Goal: Information Seeking & Learning: Learn about a topic

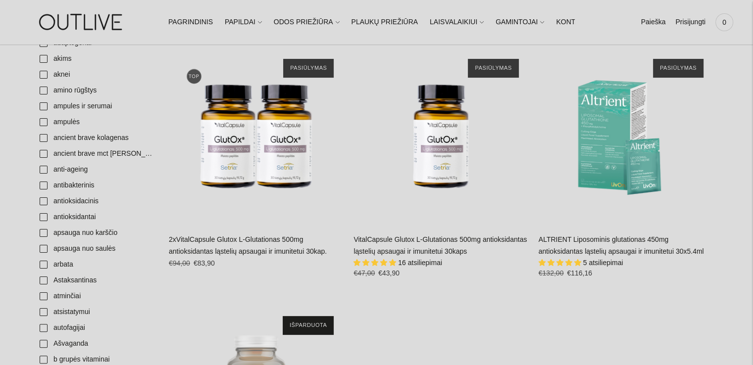
scroll to position [150, 0]
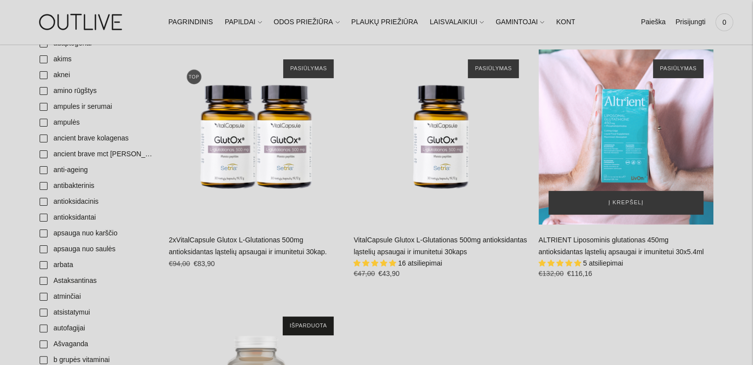
click at [627, 157] on div "ALTRIENT Liposominis glutationas 450mg antioksidantas ląstelių apsaugai ir imun…" at bounding box center [626, 137] width 175 height 175
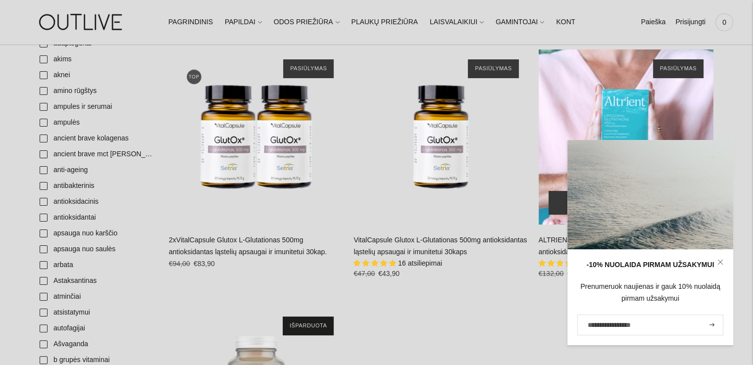
click at [621, 129] on div "ALTRIENT Liposominis glutationas 450mg antioksidantas ląstelių apsaugai ir imun…" at bounding box center [626, 137] width 175 height 175
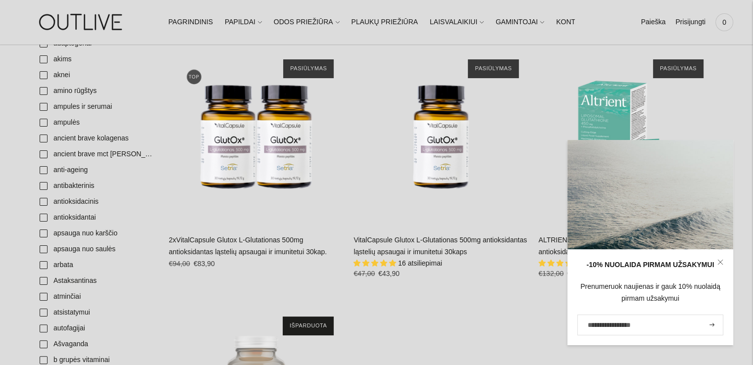
click at [398, 244] on link "VitalCapsule Glutox L-Glutationas 500mg antioksidantas ląstelių apsaugai ir imu…" at bounding box center [440, 246] width 173 height 20
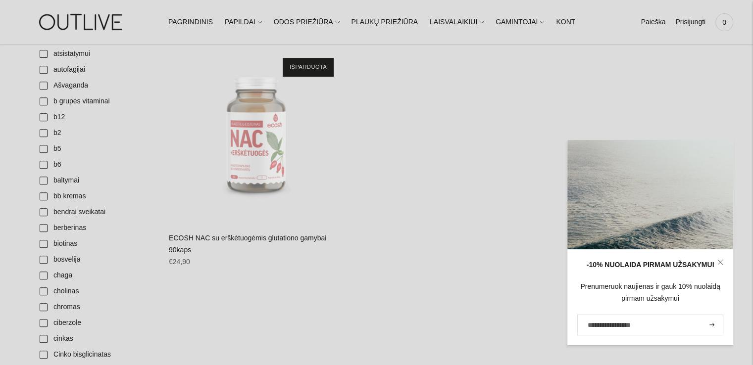
scroll to position [415, 0]
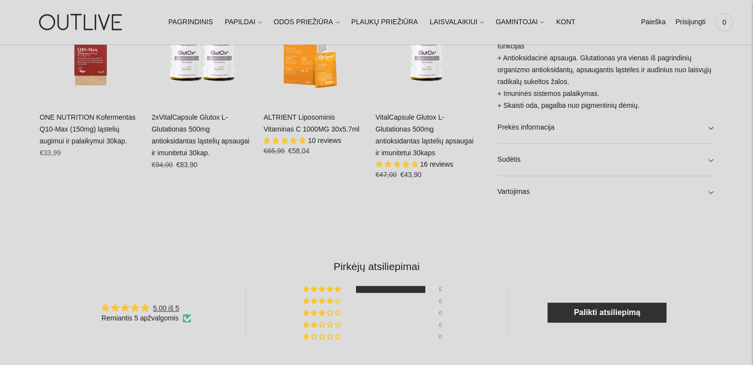
scroll to position [699, 0]
click at [712, 154] on link "Sudėtis" at bounding box center [606, 160] width 216 height 32
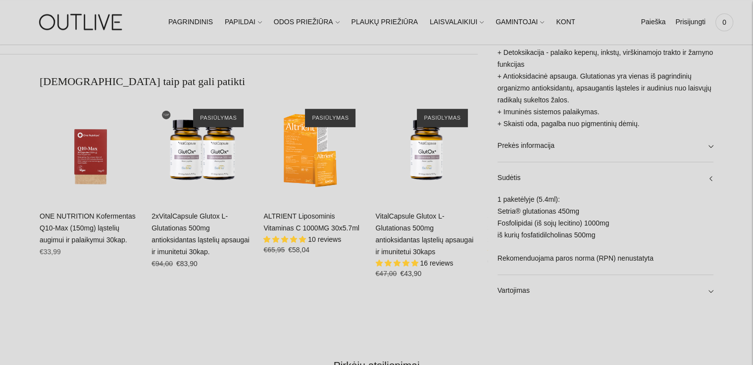
scroll to position [600, 0]
click at [712, 286] on link "Vartojimas" at bounding box center [606, 291] width 216 height 32
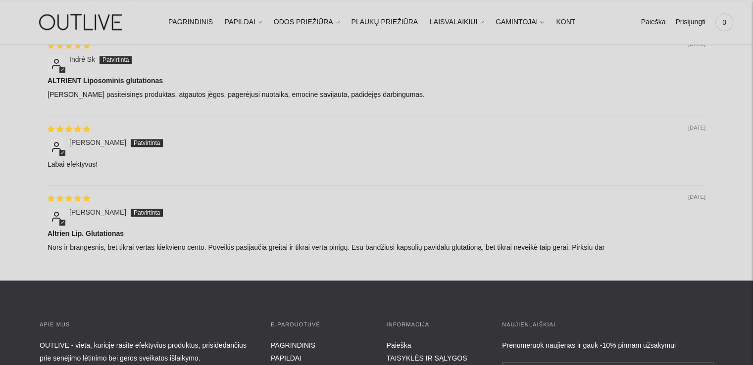
scroll to position [1285, 0]
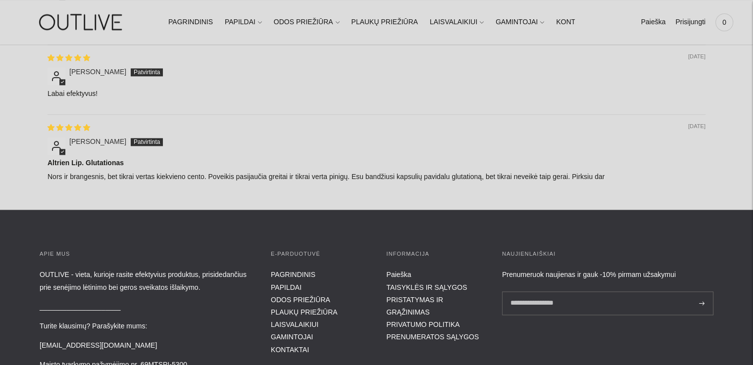
scroll to position [1287, 0]
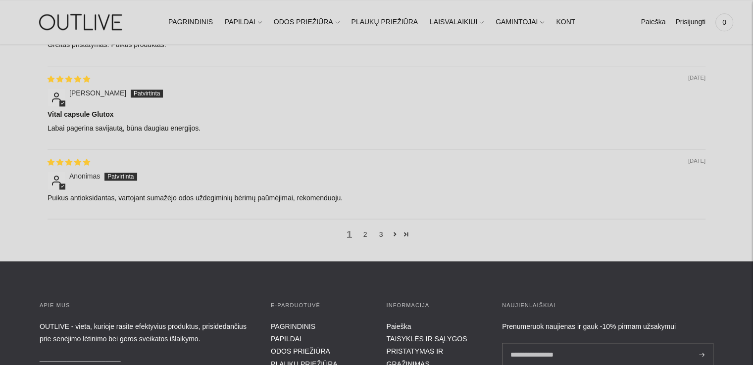
scroll to position [1339, 0]
click at [362, 234] on link "2" at bounding box center [366, 234] width 16 height 11
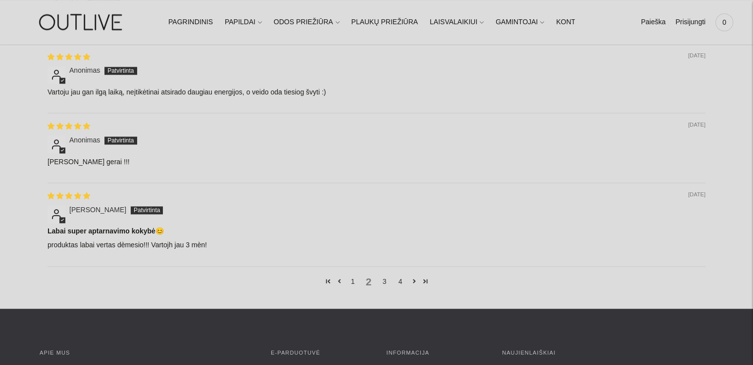
scroll to position [1279, 0]
click at [382, 278] on link "3" at bounding box center [385, 281] width 16 height 11
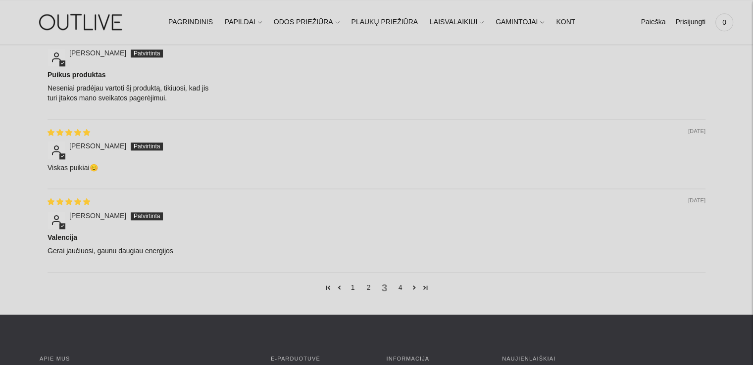
scroll to position [1298, 0]
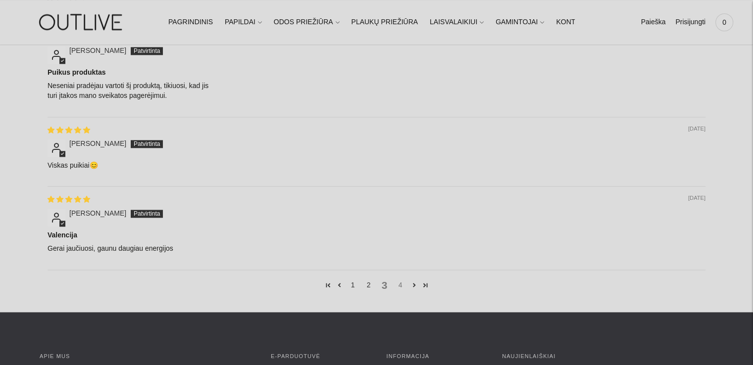
click at [398, 281] on link "4" at bounding box center [401, 285] width 16 height 11
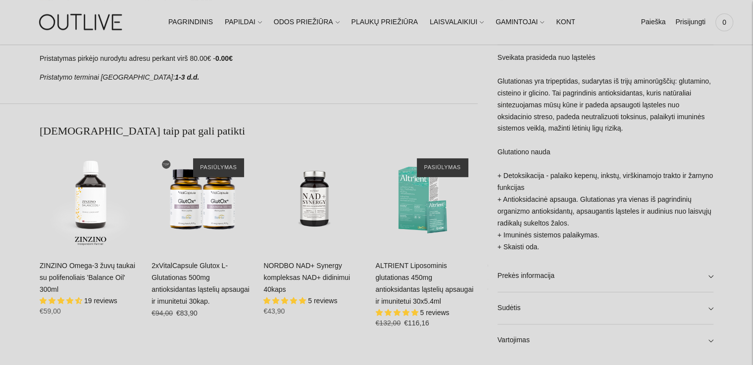
scroll to position [545, 0]
